Goal: Check status: Check status

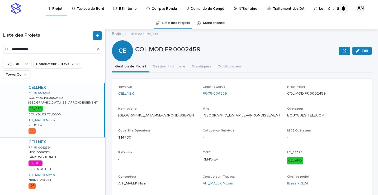
click at [238, 92] on div "FR-75-004239" at bounding box center [241, 94] width 78 height 6
drag, startPoint x: 236, startPoint y: 96, endPoint x: 200, endPoint y: 96, distance: 35.9
click at [200, 96] on div "TowerCo CELLNEX Code TowerCo FR-75-004239 N°de Projet COL.MOD.FR.0002459 Nom du…" at bounding box center [241, 137] width 247 height 105
copy link "FR-75-004239"
drag, startPoint x: 327, startPoint y: 93, endPoint x: 283, endPoint y: 96, distance: 44.4
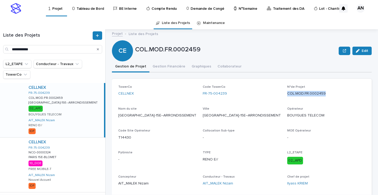
click at [283, 96] on div "TowerCo CELLNEX Code TowerCo FR-75-004239 N°de Projet COL.MOD.FR.0002459 Nom du…" at bounding box center [241, 137] width 247 height 105
copy p "COL.MOD.FR.0002459"
drag, startPoint x: 133, startPoint y: 139, endPoint x: 116, endPoint y: 139, distance: 16.9
click at [116, 139] on div "TowerCo CELLNEX Code TowerCo FR-75-004239 N°de Projet COL.MOD.FR.0002459 Nom du…" at bounding box center [241, 138] width 259 height 118
copy p "T14430"
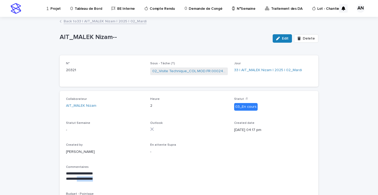
scroll to position [26, 0]
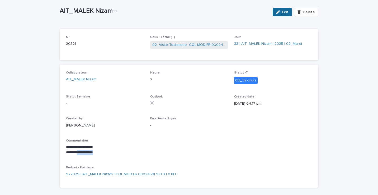
click at [277, 13] on icon "button" at bounding box center [278, 12] width 4 height 4
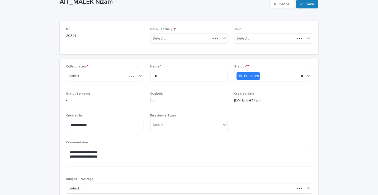
scroll to position [39, 0]
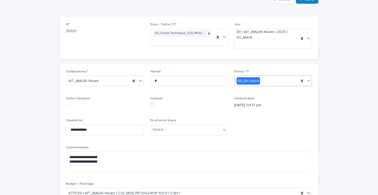
click at [307, 81] on icon at bounding box center [308, 80] width 5 height 5
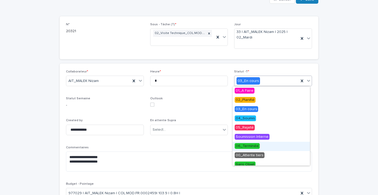
click at [245, 147] on span "06_Terminée" at bounding box center [246, 146] width 25 height 6
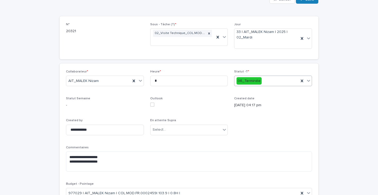
scroll to position [0, 0]
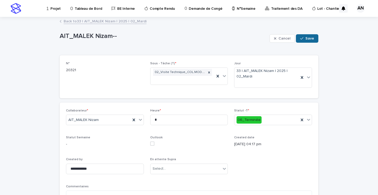
click at [306, 40] on span "Save" at bounding box center [309, 39] width 9 height 4
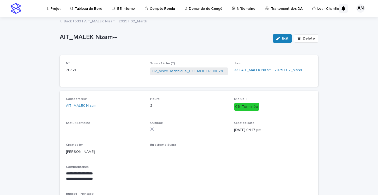
click at [121, 21] on link "Back to 33 | AIT_MALEK Nizam | 2025 | 02_Mardi" at bounding box center [105, 21] width 83 height 6
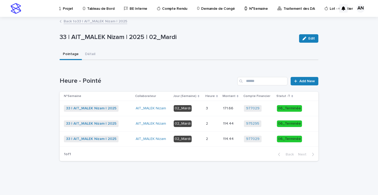
click at [112, 20] on link "Back to 33 | AIT_MALEK Nizam | 2025" at bounding box center [96, 21] width 64 height 6
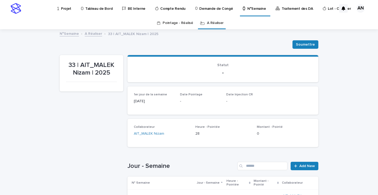
scroll to position [105, 0]
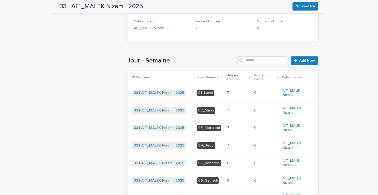
click at [227, 94] on p at bounding box center [238, 93] width 23 height 4
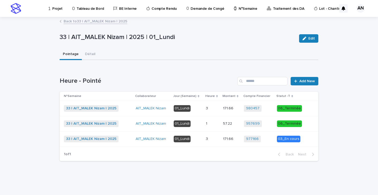
click at [215, 139] on p at bounding box center [212, 139] width 13 height 4
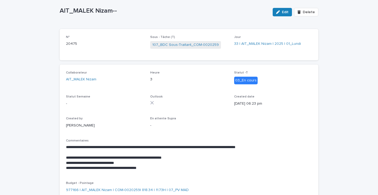
scroll to position [53, 0]
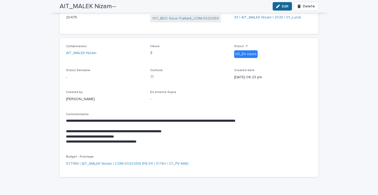
click at [286, 5] on span "Edit" at bounding box center [285, 6] width 7 height 4
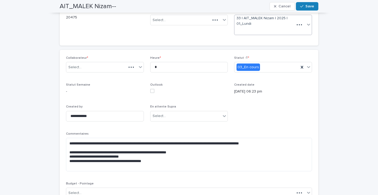
scroll to position [58, 0]
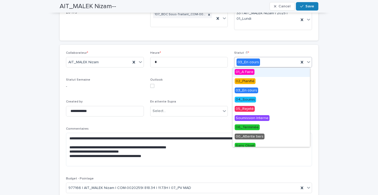
click at [308, 61] on icon at bounding box center [308, 62] width 3 height 2
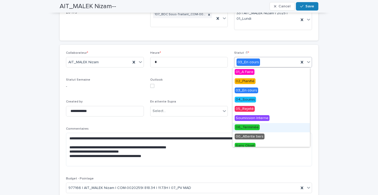
click at [247, 127] on span "06_Terminée" at bounding box center [246, 127] width 25 height 6
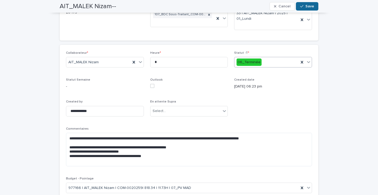
click at [309, 7] on span "Save" at bounding box center [309, 6] width 9 height 4
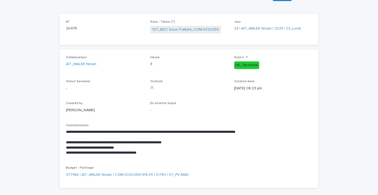
scroll to position [0, 0]
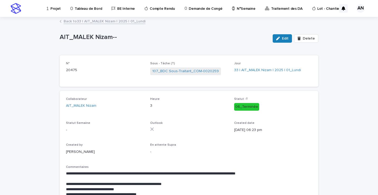
click at [107, 19] on link "Back to 33 | AIT_MALEK Nizam | 2025 | 01_Lundi" at bounding box center [105, 21] width 82 height 6
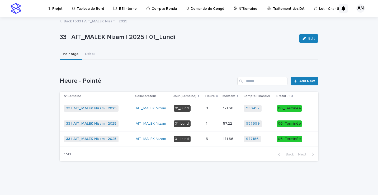
click at [112, 22] on link "Back to 33 | AIT_MALEK Nizam | 2025" at bounding box center [96, 21] width 64 height 6
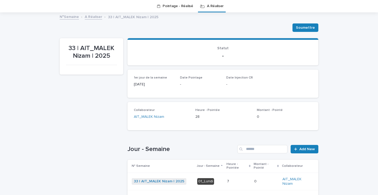
scroll to position [96, 0]
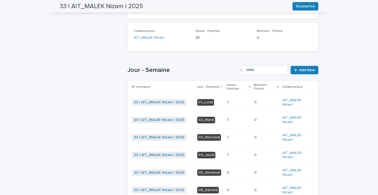
click at [228, 122] on p at bounding box center [238, 120] width 23 height 4
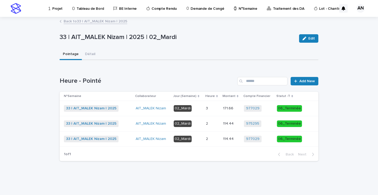
click at [109, 20] on link "Back to 33 | AIT_MALEK Nizam | 2025" at bounding box center [96, 21] width 64 height 6
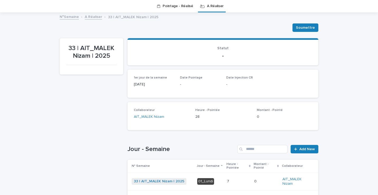
scroll to position [96, 0]
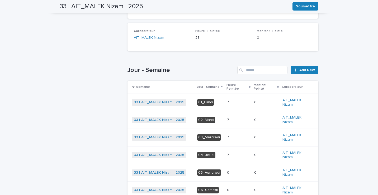
click at [232, 138] on p at bounding box center [238, 137] width 23 height 4
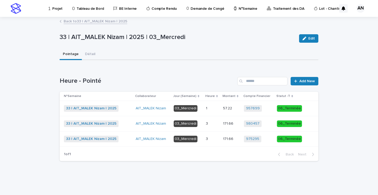
click at [109, 20] on link "Back to 33 | AIT_MALEK Nizam | 2025" at bounding box center [96, 21] width 64 height 6
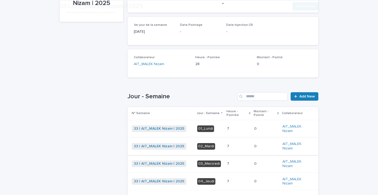
scroll to position [96, 0]
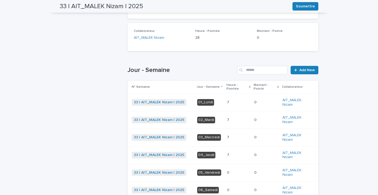
click at [231, 154] on p at bounding box center [238, 155] width 23 height 4
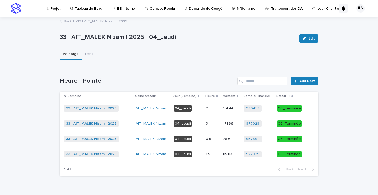
click at [101, 22] on link "Back to 33 | AIT_MALEK Nizam | 2025" at bounding box center [96, 21] width 64 height 6
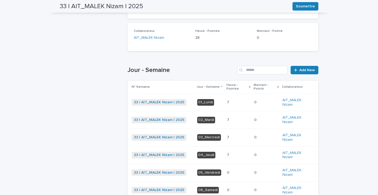
scroll to position [149, 0]
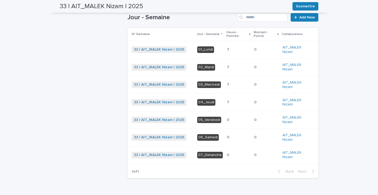
click at [229, 102] on p at bounding box center [238, 102] width 23 height 4
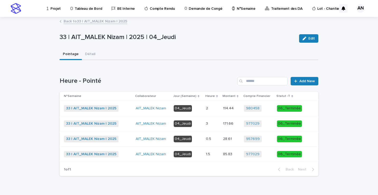
click at [112, 20] on link "Back to 33 | AIT_MALEK Nizam | 2025" at bounding box center [96, 21] width 64 height 6
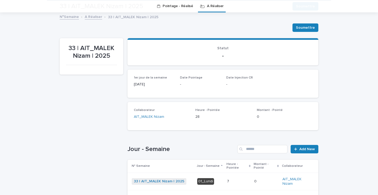
scroll to position [122, 0]
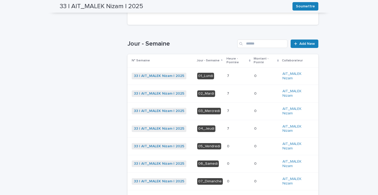
click at [227, 114] on div "7 7" at bounding box center [238, 111] width 23 height 9
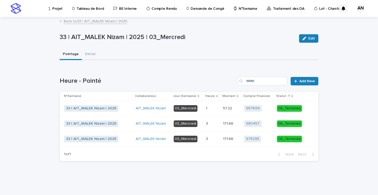
click at [122, 22] on link "Back to 33 | AIT_MALEK Nizam | 2025" at bounding box center [96, 21] width 64 height 6
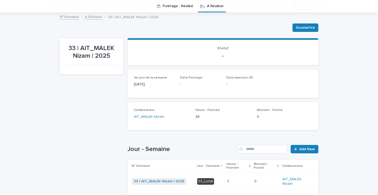
scroll to position [122, 0]
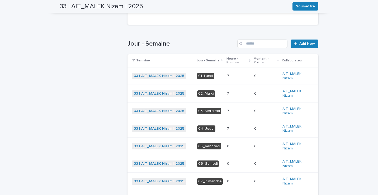
click at [227, 96] on div "7 7" at bounding box center [238, 93] width 23 height 9
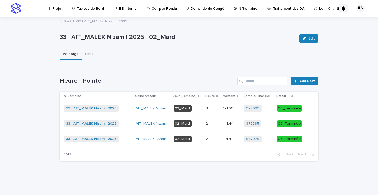
click at [92, 20] on link "Back to 33 | AIT_MALEK Nizam | 2025" at bounding box center [96, 21] width 64 height 6
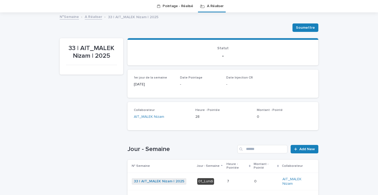
scroll to position [96, 0]
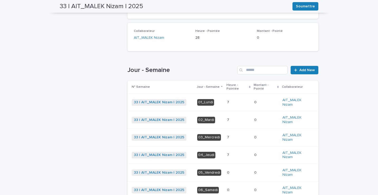
click at [227, 99] on div "7 7" at bounding box center [238, 102] width 23 height 9
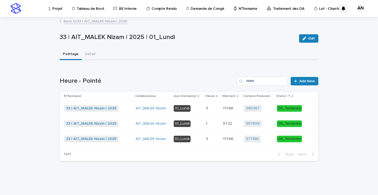
click at [113, 21] on link "Back to 33 | AIT_MALEK Nizam | 2025" at bounding box center [96, 21] width 64 height 6
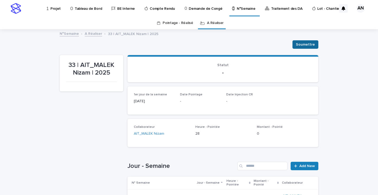
click at [306, 45] on span "Soumettre" at bounding box center [305, 44] width 19 height 5
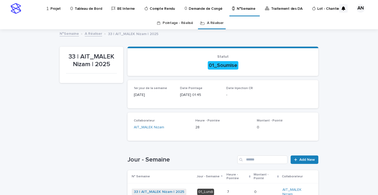
click at [211, 25] on link "A Réaliser" at bounding box center [215, 23] width 17 height 12
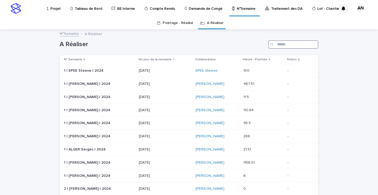
click at [280, 46] on input "Search" at bounding box center [293, 44] width 50 height 8
click at [174, 24] on link "Pointage - Réalisé" at bounding box center [177, 23] width 30 height 12
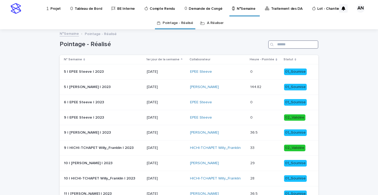
click at [290, 44] on input "Search" at bounding box center [293, 44] width 50 height 8
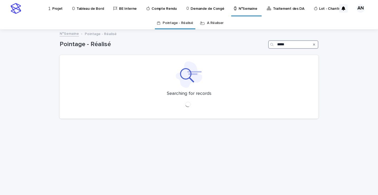
type input "*****"
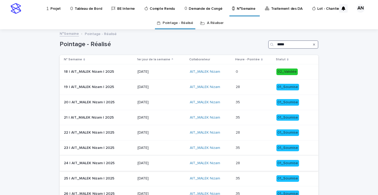
scroll to position [66, 0]
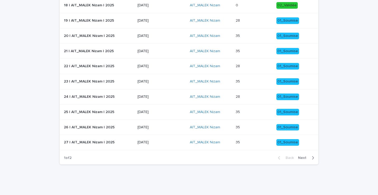
click at [311, 158] on icon "button" at bounding box center [312, 158] width 2 height 5
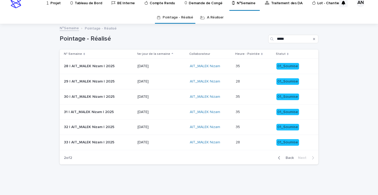
click at [246, 143] on p at bounding box center [253, 142] width 36 height 4
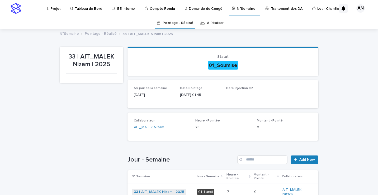
click at [292, 100] on span at bounding box center [292, 94] width 40 height 16
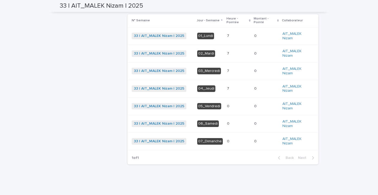
click at [229, 90] on p at bounding box center [238, 88] width 23 height 4
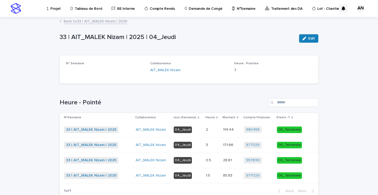
click at [85, 20] on link "Back to 33 | AIT_MALEK Nizam | 2025" at bounding box center [96, 21] width 64 height 6
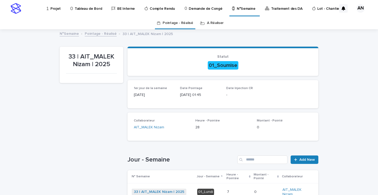
click at [104, 33] on link "Pointage - Réalisé" at bounding box center [101, 33] width 32 height 6
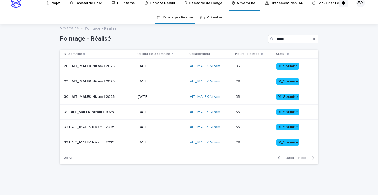
click at [227, 129] on div "AIT_MALEK Nizam" at bounding box center [211, 127] width 42 height 4
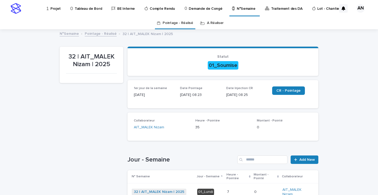
click at [97, 33] on link "Pointage - Réalisé" at bounding box center [101, 33] width 32 height 6
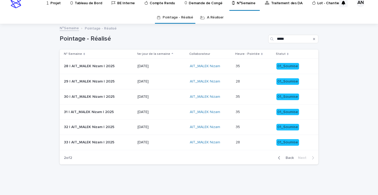
click at [221, 144] on div "AIT_MALEK Nizam" at bounding box center [211, 142] width 42 height 4
